Goal: Information Seeking & Learning: Learn about a topic

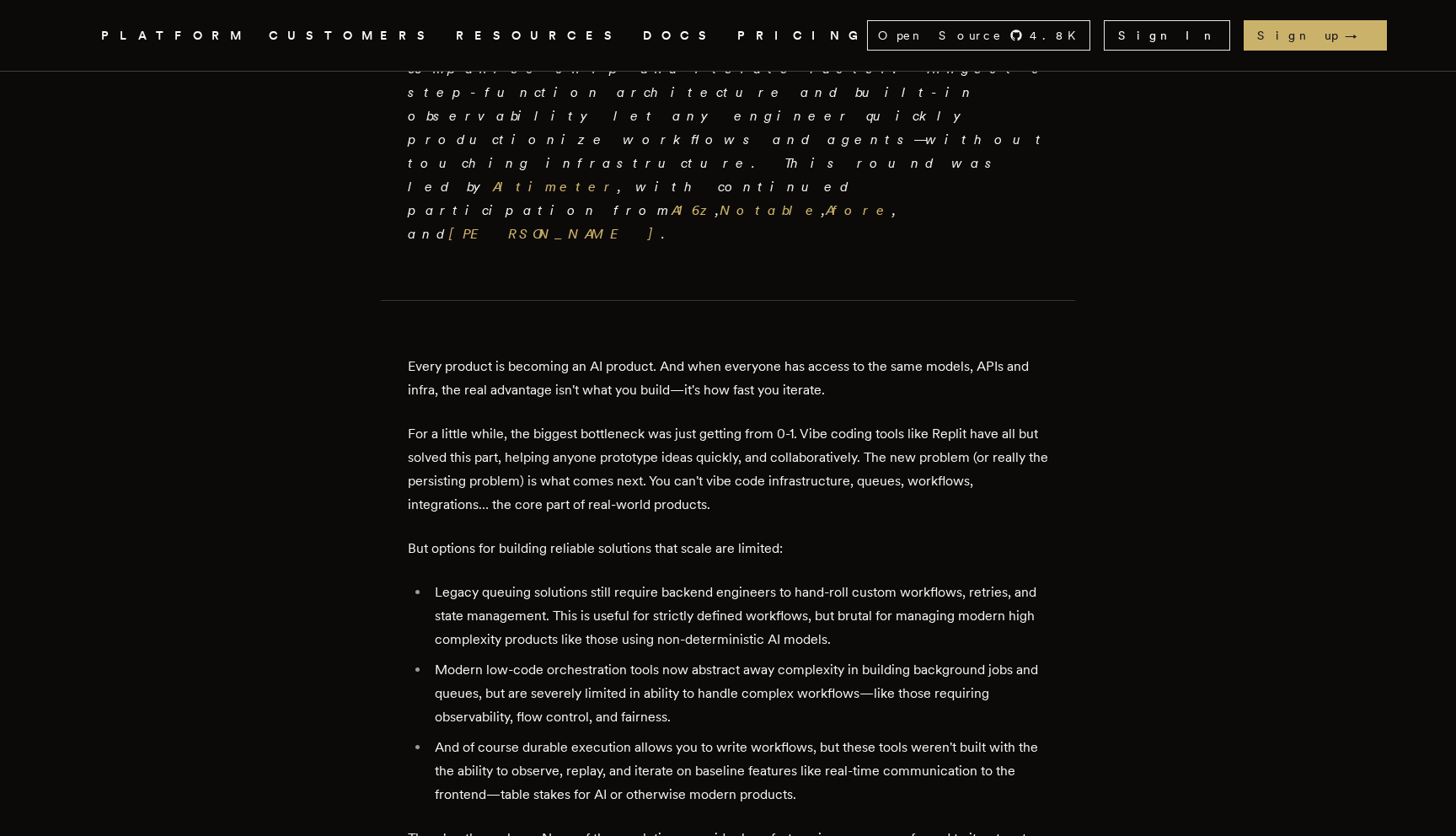
scroll to position [645, 0]
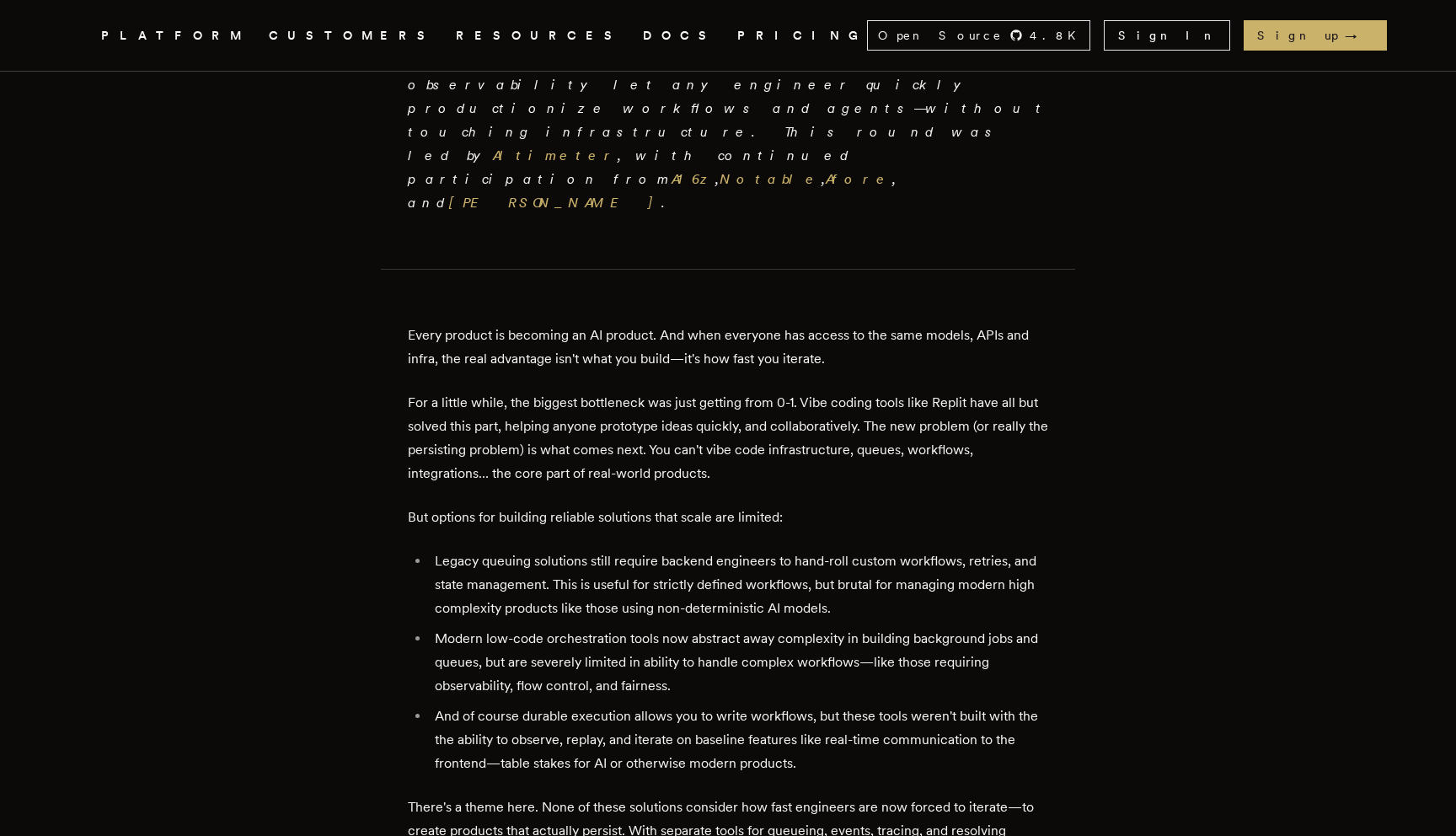
click at [719, 550] on li "Legacy queuing solutions still require backend engineers to hand-roll custom wo…" at bounding box center [739, 585] width 619 height 71
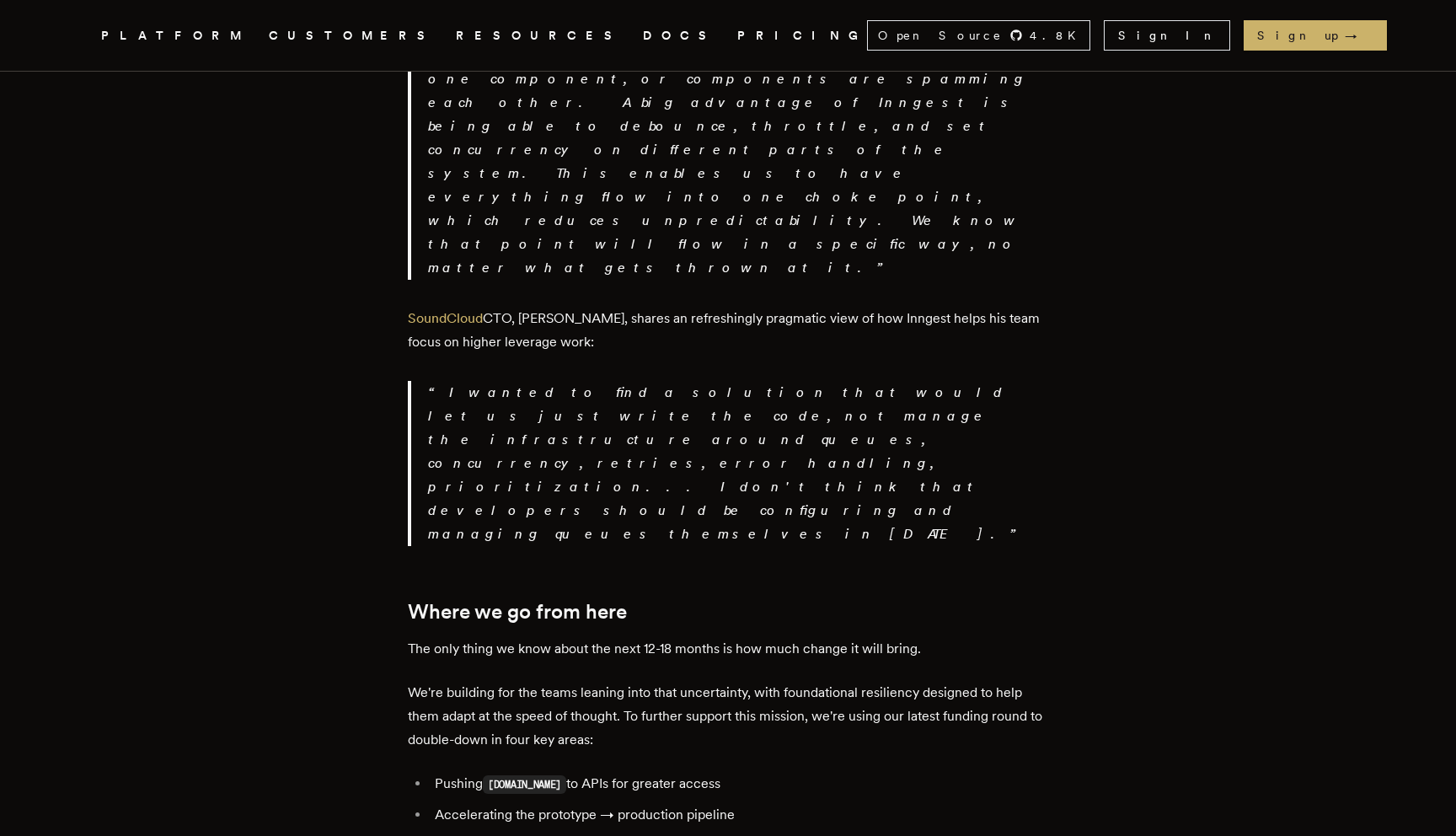
scroll to position [3012, 0]
click at [694, 678] on p "We're building for the teams leaning into that uncertainty, with foundational r…" at bounding box center [728, 713] width 640 height 71
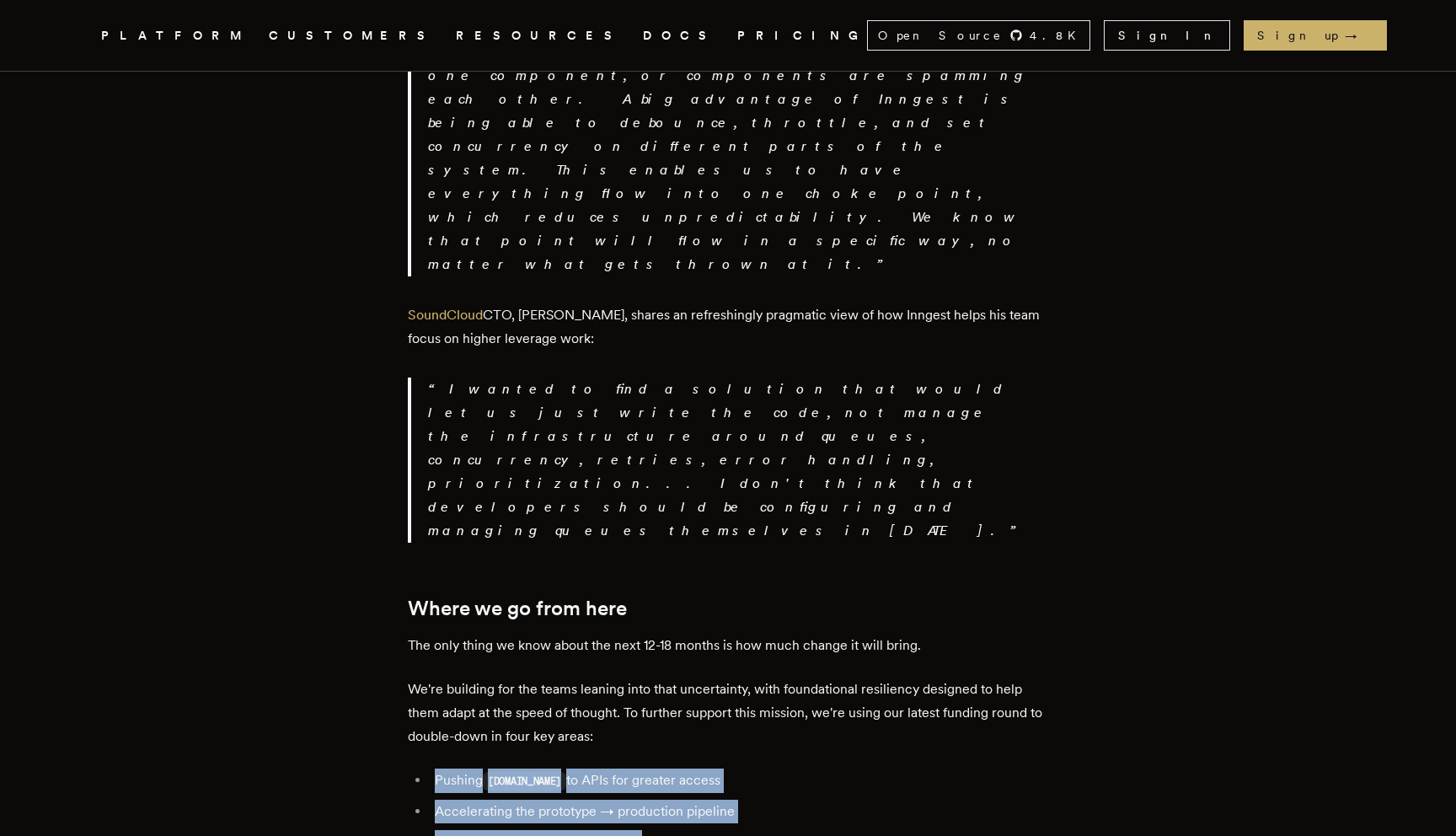
drag, startPoint x: 712, startPoint y: 390, endPoint x: 693, endPoint y: 293, distance: 98.8
click at [693, 678] on p "We're building for the teams leaning into that uncertainty, with foundational r…" at bounding box center [728, 713] width 640 height 71
